Goal: Information Seeking & Learning: Learn about a topic

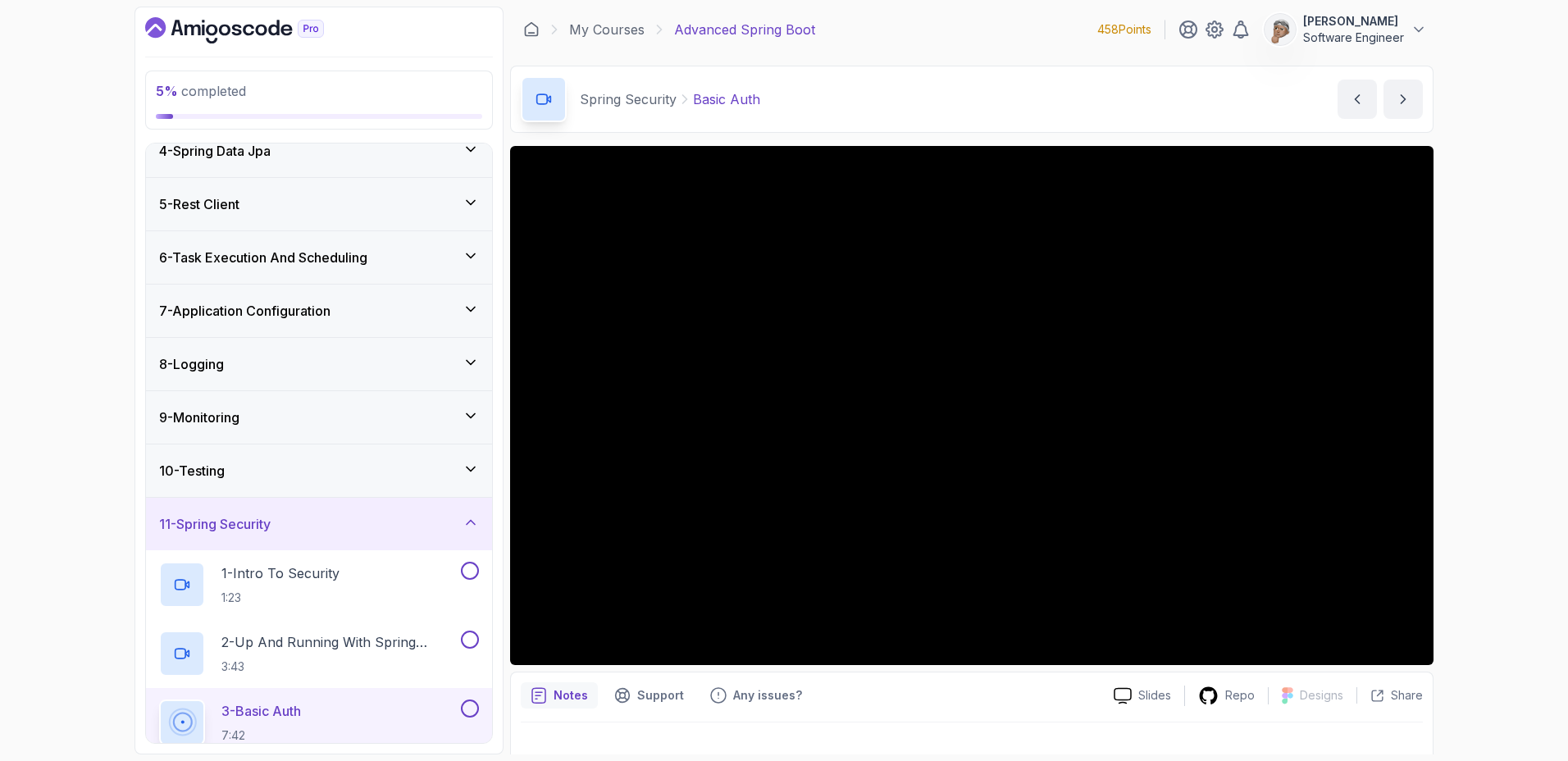
scroll to position [178, 0]
click at [618, 19] on div "My Courses Advanced Spring Boot 458 Points [PERSON_NAME] Software Engineer" at bounding box center [972, 30] width 923 height 46
click at [618, 28] on link "My Courses" at bounding box center [607, 29] width 75 height 20
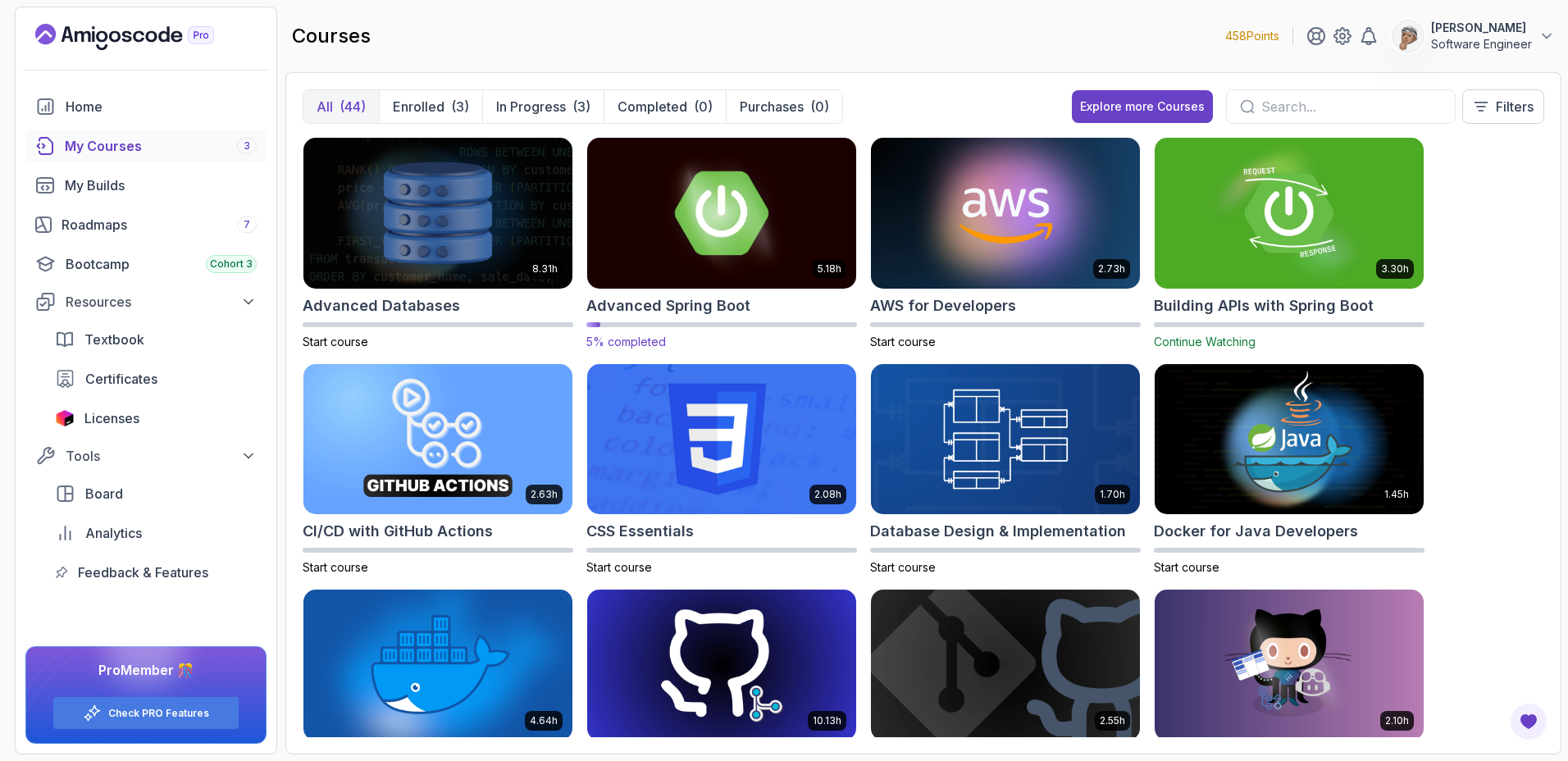
click at [741, 237] on img at bounding box center [721, 212] width 282 height 158
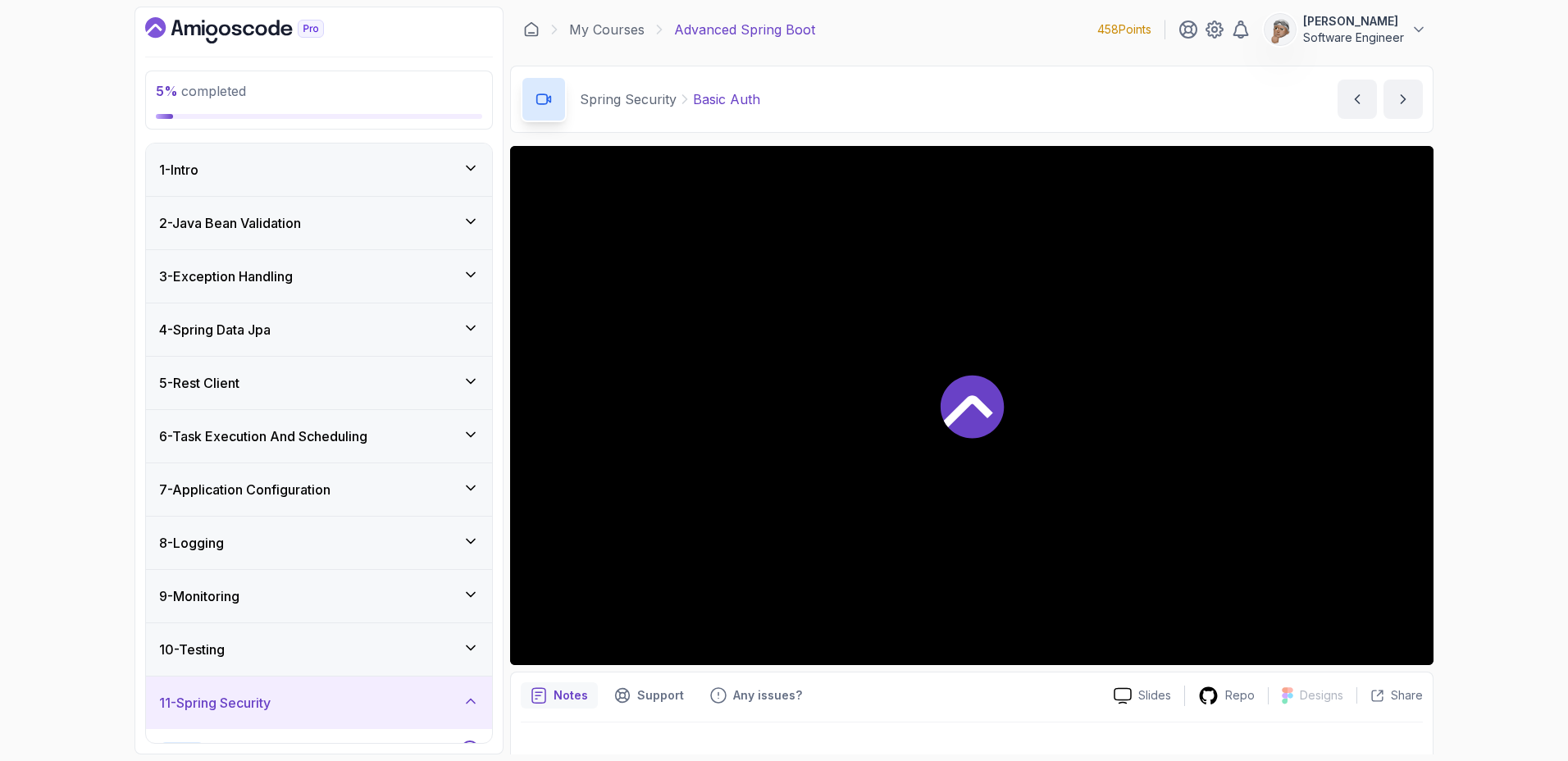
scroll to position [82, 0]
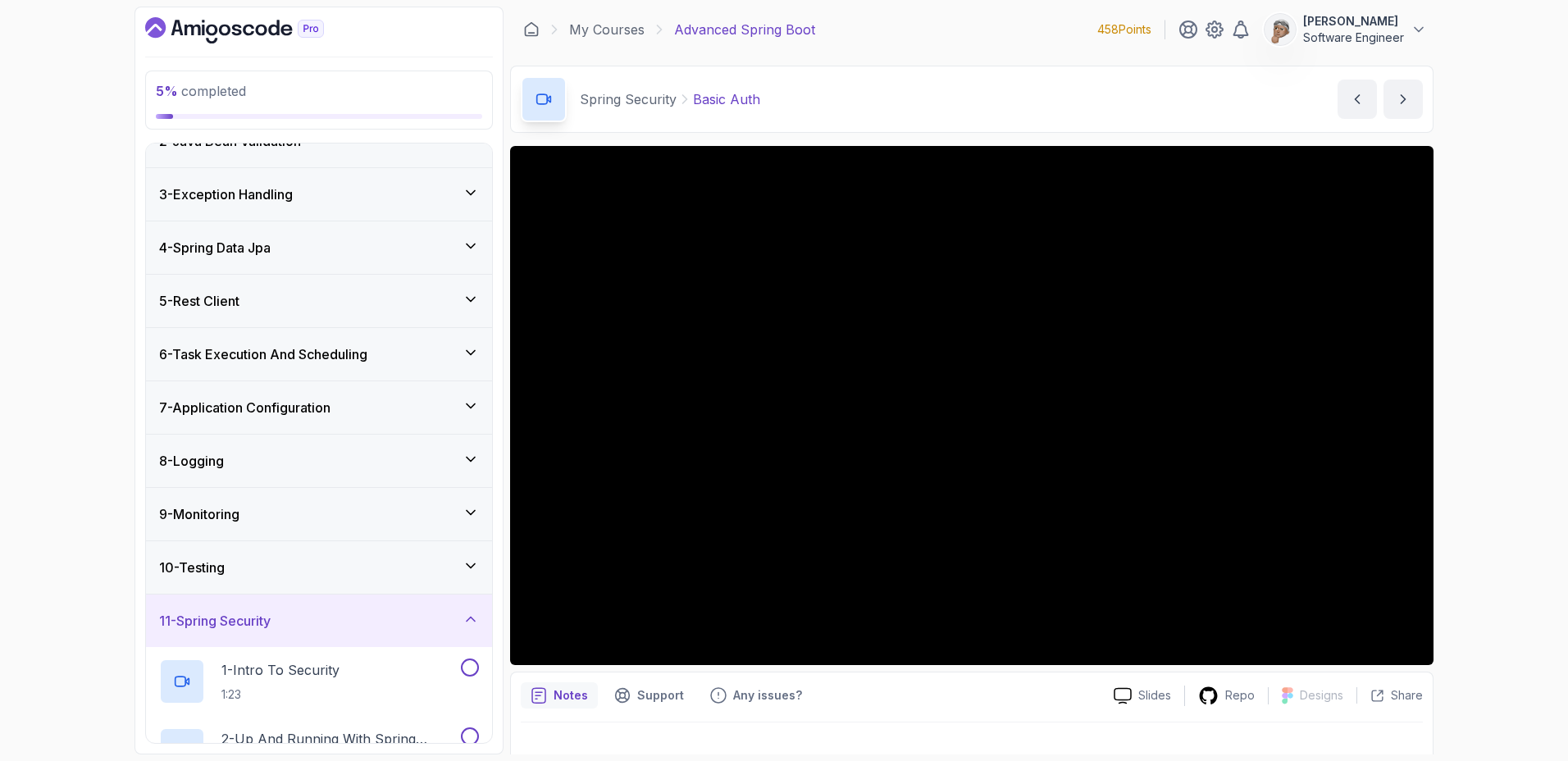
click at [258, 259] on div "4 - Spring Data Jpa" at bounding box center [319, 247] width 346 height 53
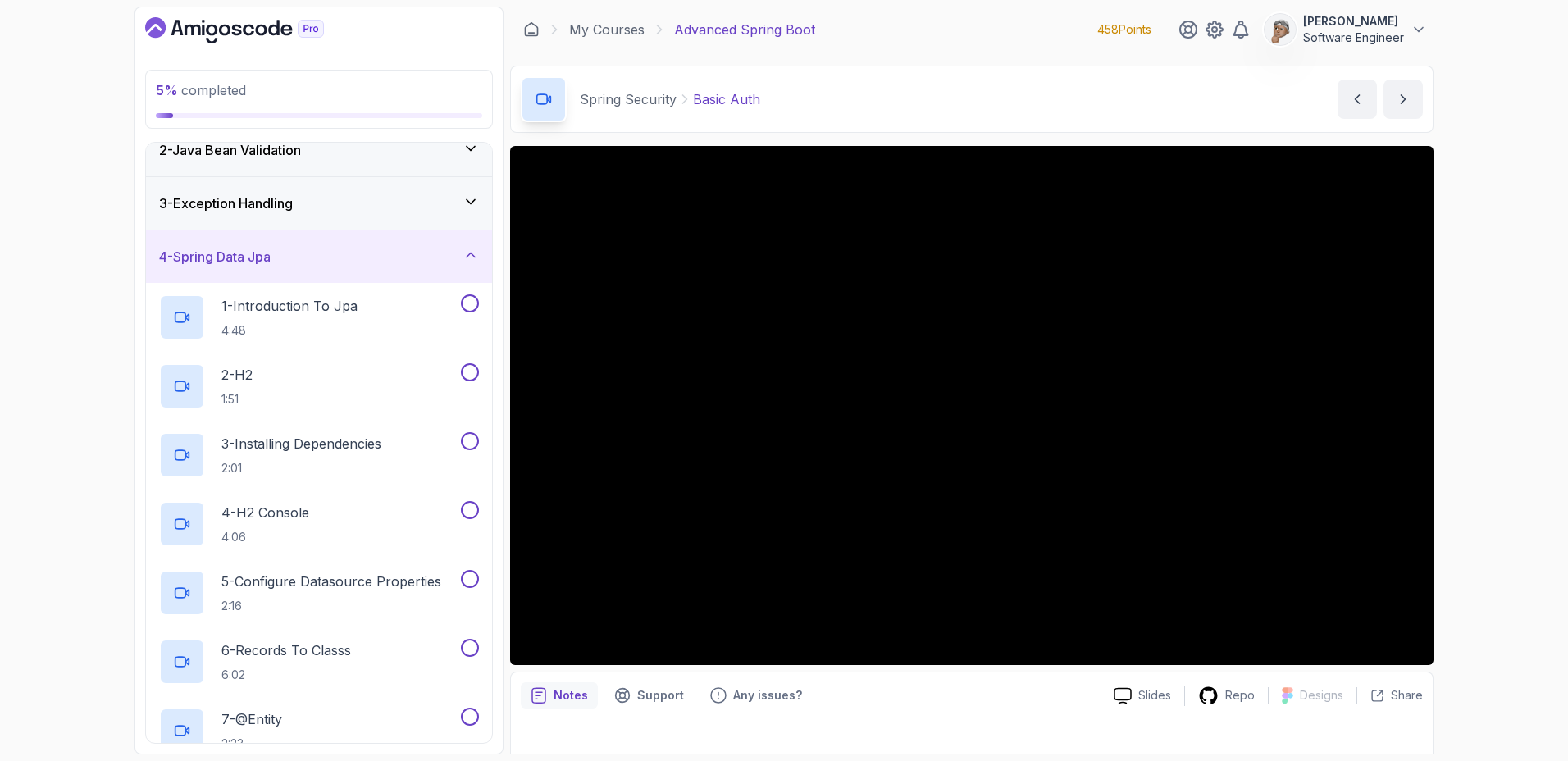
scroll to position [0, 0]
